Goal: Navigation & Orientation: Find specific page/section

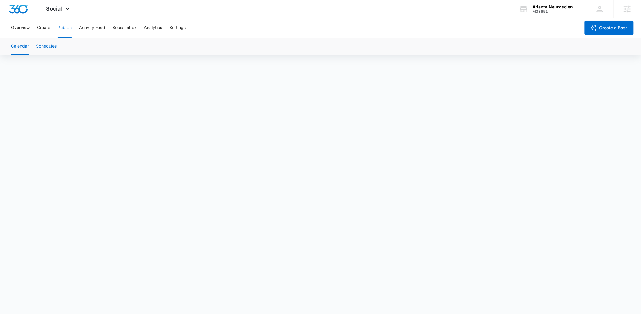
click at [50, 45] on button "Schedules" at bounding box center [46, 46] width 21 height 17
click at [21, 45] on button "Calendar" at bounding box center [20, 46] width 18 height 17
click at [27, 49] on button "Calendar" at bounding box center [20, 46] width 18 height 17
click at [42, 27] on button "Create" at bounding box center [43, 27] width 13 height 19
click at [61, 44] on button "Approvals" at bounding box center [59, 46] width 20 height 17
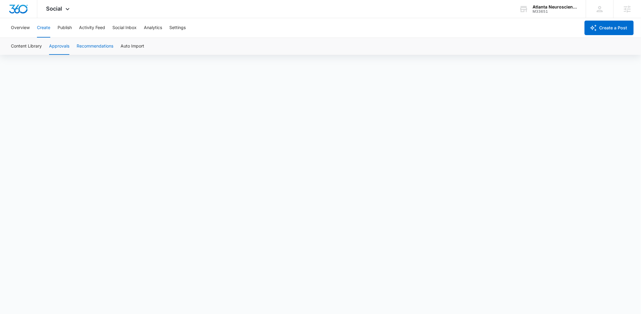
click at [98, 45] on button "Recommendations" at bounding box center [95, 46] width 37 height 17
click at [125, 44] on button "Auto Import" at bounding box center [133, 46] width 24 height 17
click at [64, 29] on button "Publish" at bounding box center [65, 27] width 14 height 19
click at [47, 47] on button "Schedules" at bounding box center [46, 46] width 21 height 17
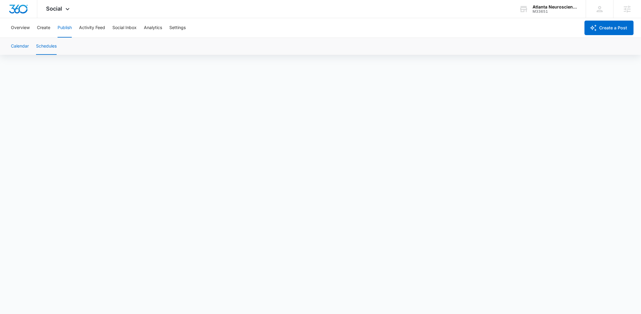
click at [22, 45] on button "Calendar" at bounding box center [20, 46] width 18 height 17
click at [42, 28] on button "Create" at bounding box center [43, 27] width 13 height 19
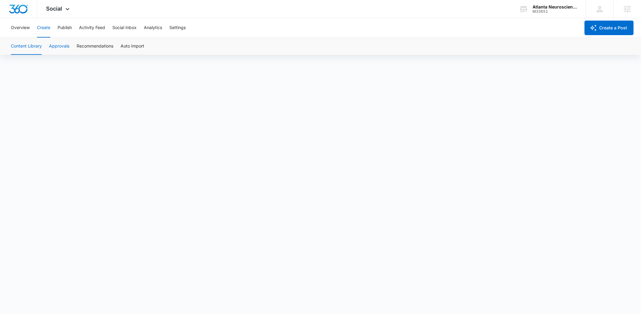
click at [62, 45] on button "Approvals" at bounding box center [59, 46] width 20 height 17
click at [47, 28] on button "Create" at bounding box center [43, 27] width 13 height 19
click at [65, 48] on button "Approvals" at bounding box center [59, 46] width 20 height 17
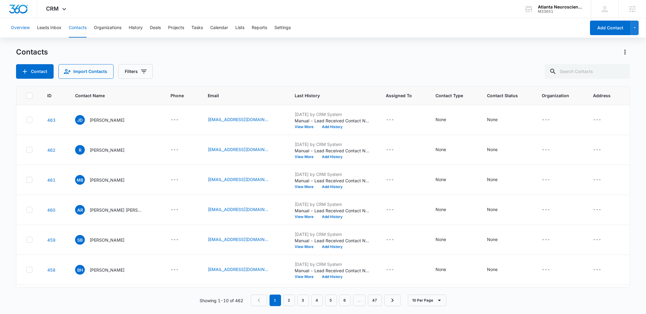
click at [13, 32] on button "Overview" at bounding box center [20, 27] width 19 height 19
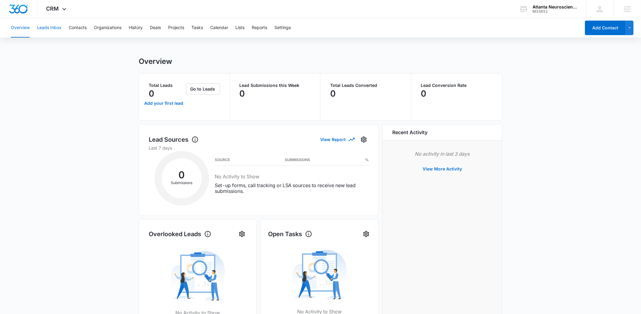
click at [47, 26] on button "Leads Inbox" at bounding box center [49, 27] width 25 height 19
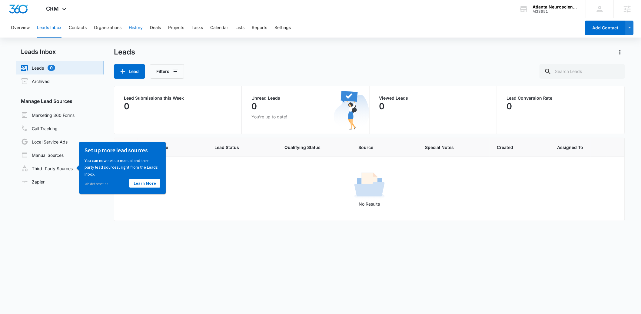
click at [138, 26] on button "History" at bounding box center [136, 27] width 14 height 19
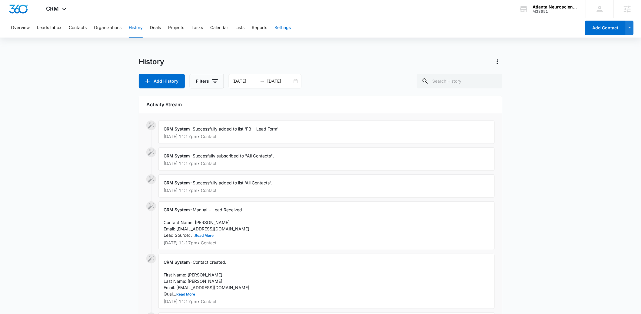
click at [285, 27] on button "Settings" at bounding box center [282, 27] width 16 height 19
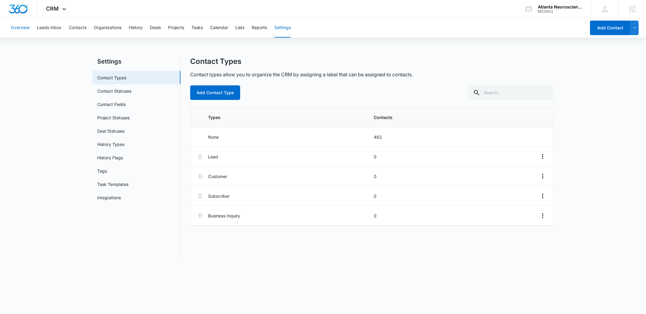
click at [22, 28] on button "Overview" at bounding box center [20, 27] width 19 height 19
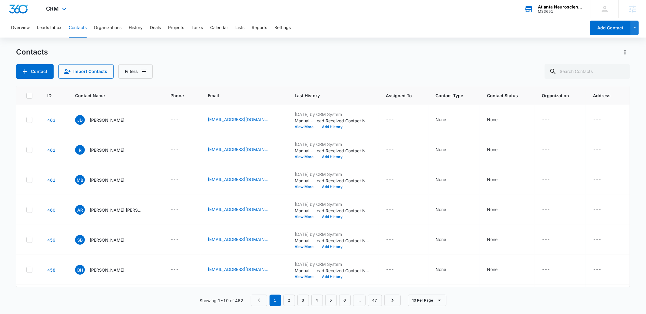
click at [564, 6] on div "Atlanta Neuroscience Institute" at bounding box center [560, 7] width 44 height 5
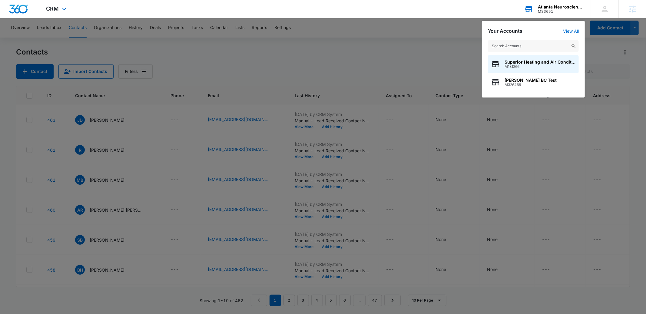
click at [523, 45] on input "text" at bounding box center [533, 46] width 91 height 12
type input "signature event"
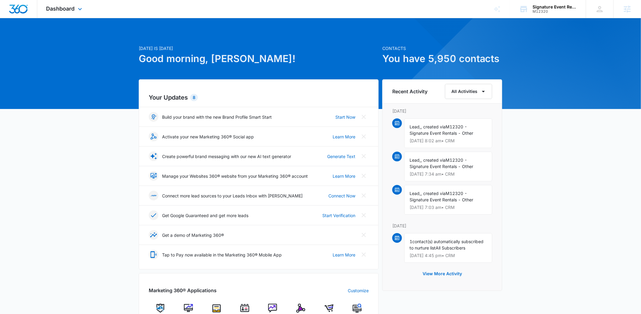
click at [93, 11] on div "Dashboard Apps Reputation Websites Forms CRM Email Social Shop Content Ads Inte…" at bounding box center [320, 9] width 641 height 18
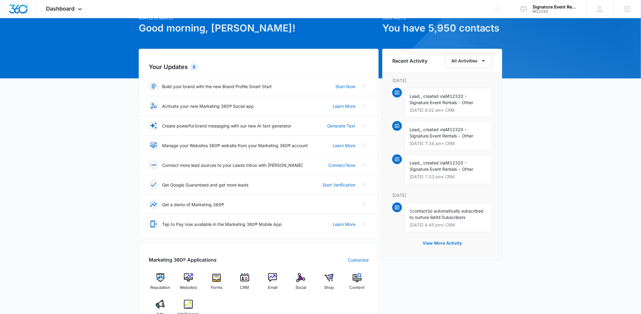
scroll to position [116, 0]
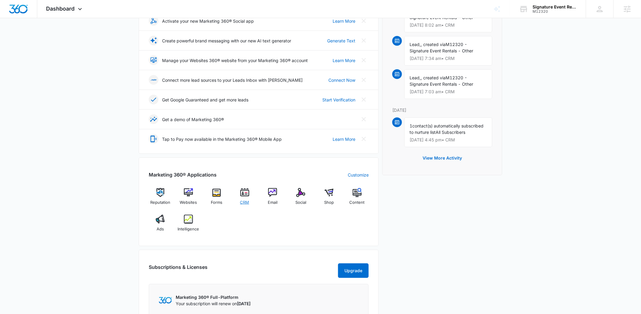
click at [249, 197] on img at bounding box center [244, 192] width 9 height 9
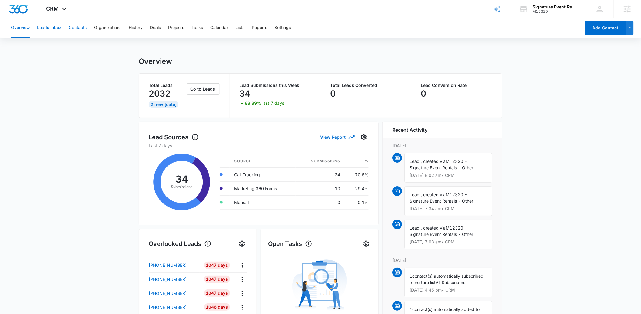
drag, startPoint x: 54, startPoint y: 27, endPoint x: 71, endPoint y: 28, distance: 17.6
click at [71, 28] on div "Overview Leads Inbox Contacts Organizations History Deals Projects Tasks Calend…" at bounding box center [294, 27] width 574 height 19
click at [80, 26] on button "Contacts" at bounding box center [78, 27] width 18 height 19
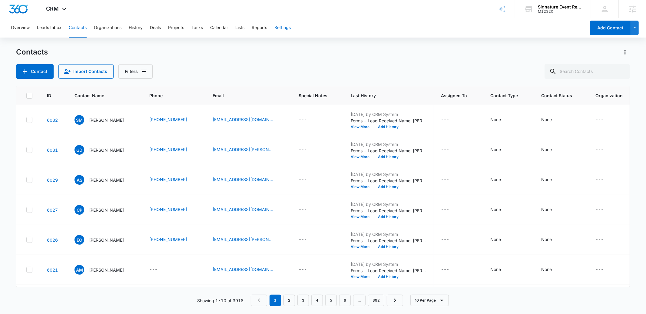
click at [278, 27] on button "Settings" at bounding box center [282, 27] width 16 height 19
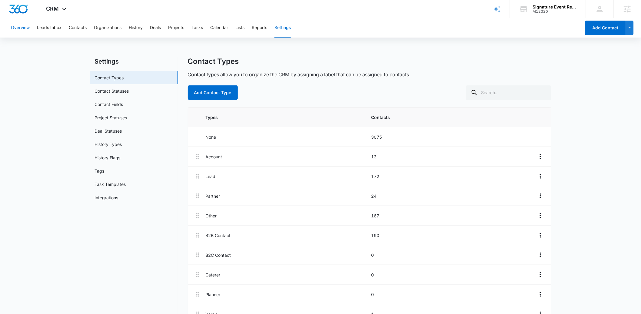
click at [27, 26] on button "Overview" at bounding box center [20, 27] width 19 height 19
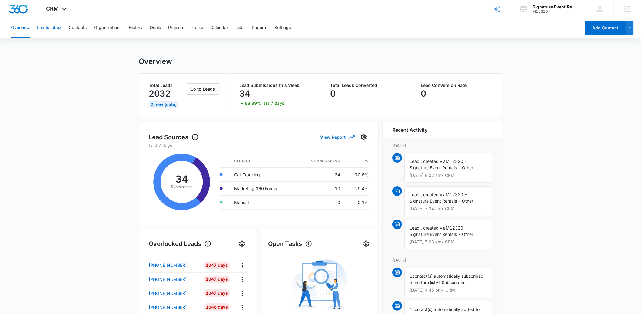
click at [55, 26] on button "Leads Inbox" at bounding box center [49, 27] width 25 height 19
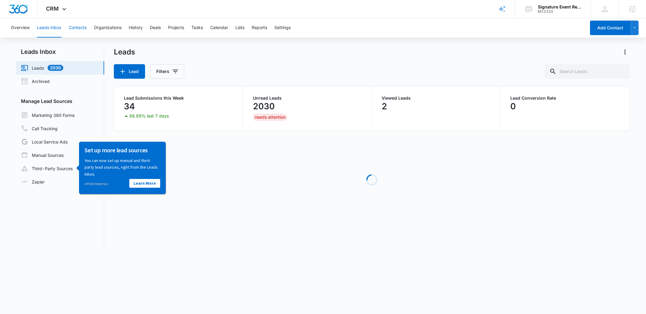
click at [77, 26] on button "Contacts" at bounding box center [78, 27] width 18 height 19
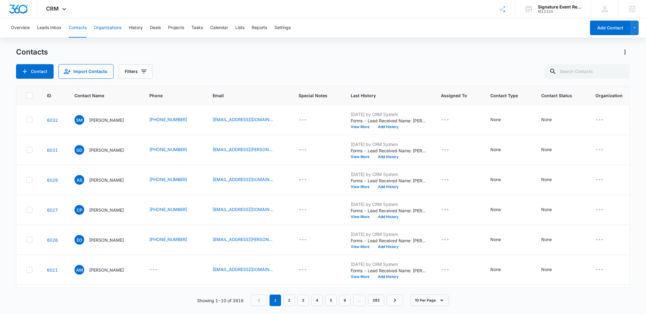
click at [103, 24] on button "Organizations" at bounding box center [108, 27] width 28 height 19
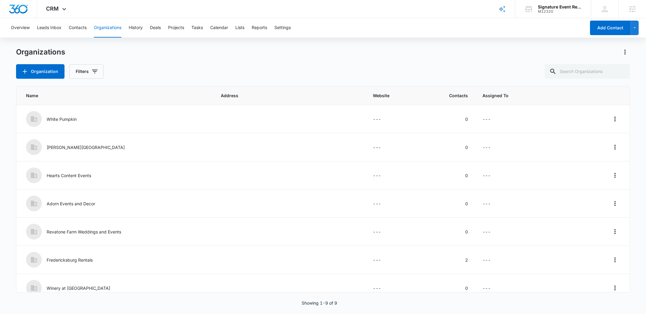
click at [124, 30] on div "Overview Leads Inbox Contacts Organizations History Deals Projects Tasks Calend…" at bounding box center [296, 27] width 579 height 19
click at [139, 28] on button "History" at bounding box center [136, 27] width 14 height 19
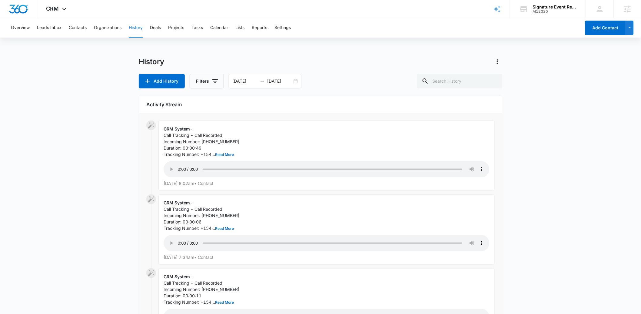
click at [163, 26] on div "Overview Leads Inbox Contacts Organizations History Deals Projects Tasks Calend…" at bounding box center [294, 27] width 574 height 19
click at [171, 26] on button "Projects" at bounding box center [176, 27] width 16 height 19
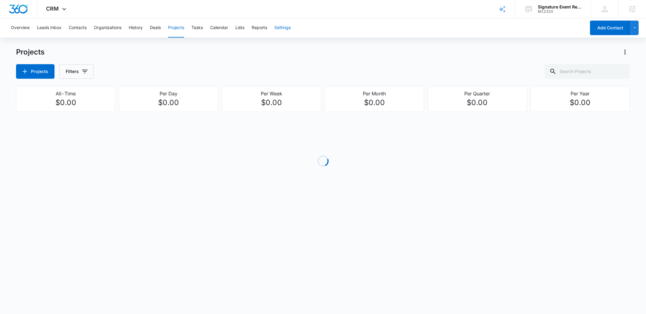
click at [288, 27] on button "Settings" at bounding box center [282, 27] width 16 height 19
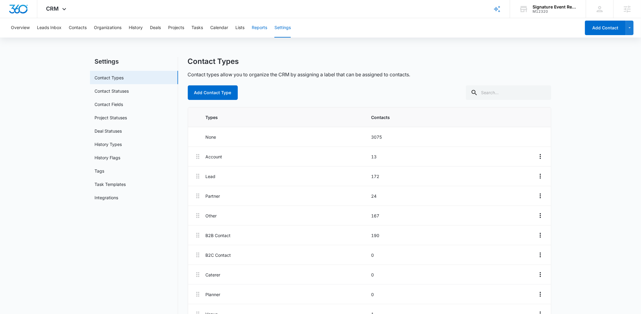
click at [264, 30] on button "Reports" at bounding box center [259, 27] width 15 height 19
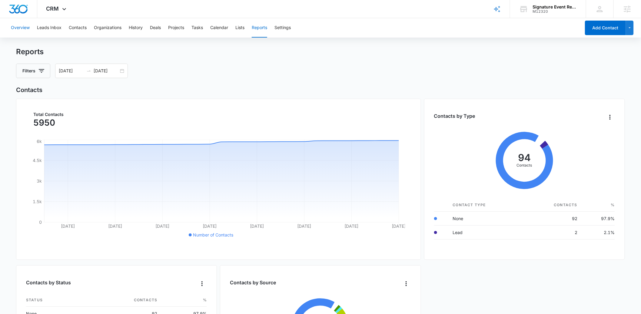
click at [21, 28] on button "Overview" at bounding box center [20, 27] width 19 height 19
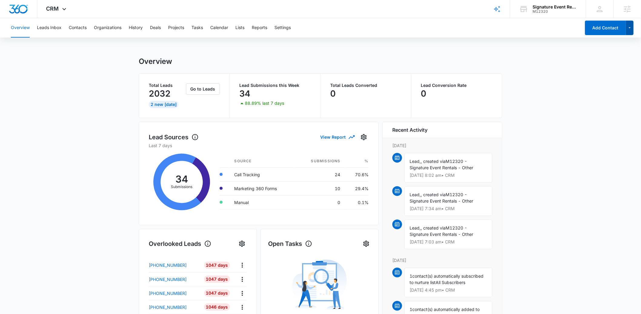
click at [630, 28] on icon "button" at bounding box center [629, 27] width 5 height 7
click at [468, 39] on div "Overview Leads Inbox Contacts Organizations History Deals Projects Tasks Calend…" at bounding box center [320, 270] width 641 height 505
click at [284, 26] on button "Settings" at bounding box center [282, 27] width 16 height 19
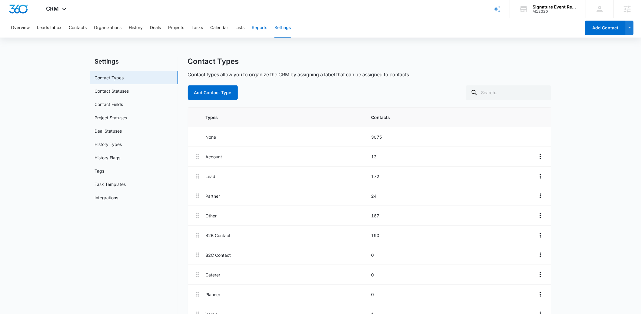
click at [258, 26] on button "Reports" at bounding box center [259, 27] width 15 height 19
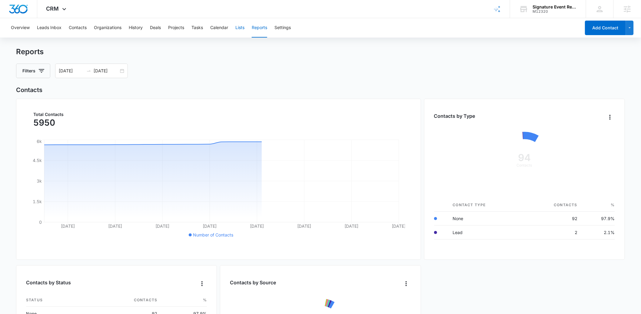
click at [243, 27] on button "Lists" at bounding box center [239, 27] width 9 height 19
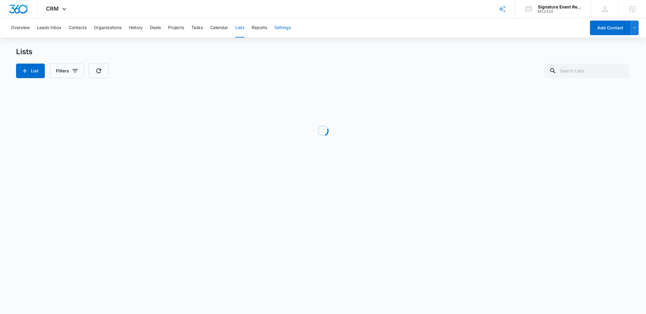
click at [279, 25] on button "Settings" at bounding box center [282, 27] width 16 height 19
